Goal: Task Accomplishment & Management: Manage account settings

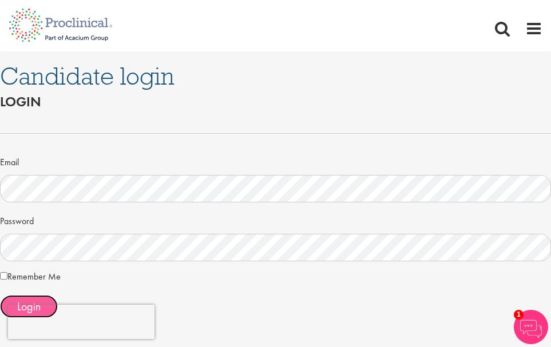
click at [16, 295] on button "Login" at bounding box center [29, 306] width 58 height 23
click at [20, 297] on button "Login" at bounding box center [29, 306] width 58 height 23
click at [33, 302] on span "Login" at bounding box center [28, 306] width 23 height 15
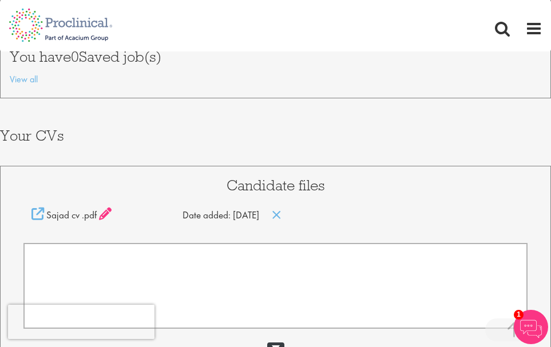
scroll to position [338, 0]
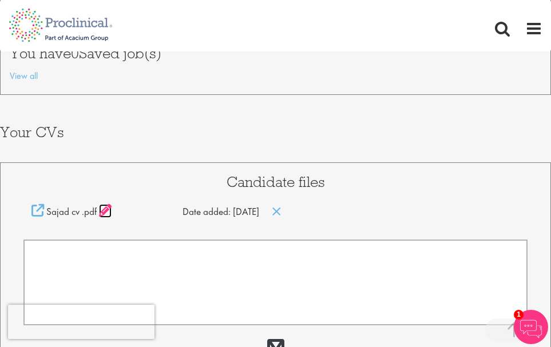
click at [102, 211] on icon at bounding box center [105, 210] width 13 height 13
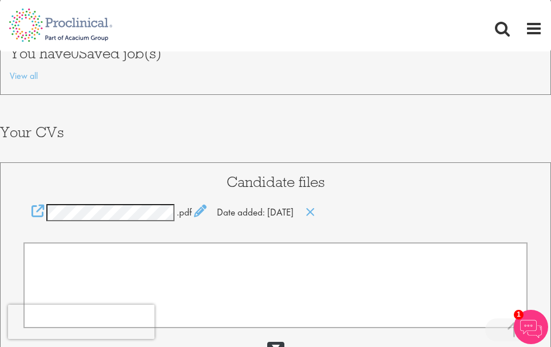
click at [165, 238] on div "Candidate files .pdf Date added: 25 Mar 25" at bounding box center [275, 273] width 551 height 220
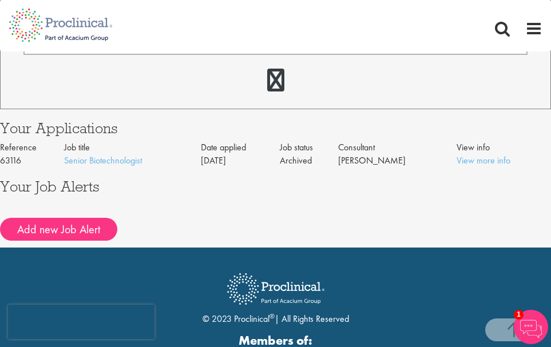
scroll to position [622, 0]
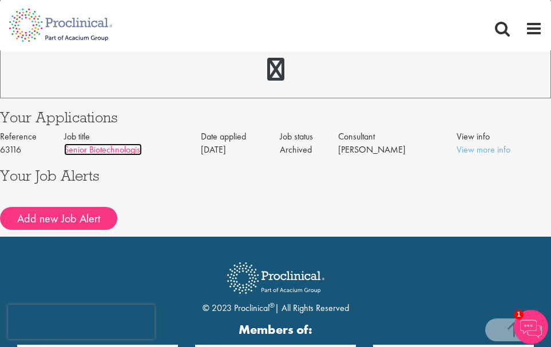
click at [117, 153] on link "Senior Biotechnologist" at bounding box center [103, 150] width 78 height 12
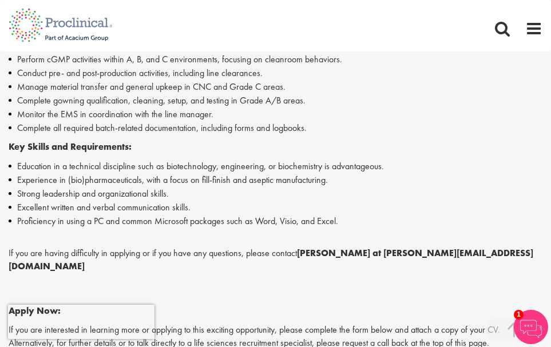
scroll to position [412, 0]
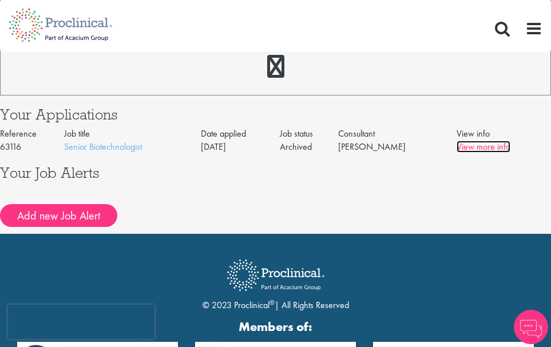
click at [488, 145] on link "View more info" at bounding box center [484, 147] width 54 height 12
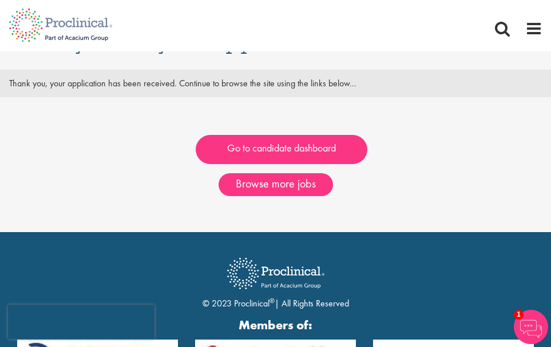
scroll to position [40, 0]
